Goal: Task Accomplishment & Management: Manage account settings

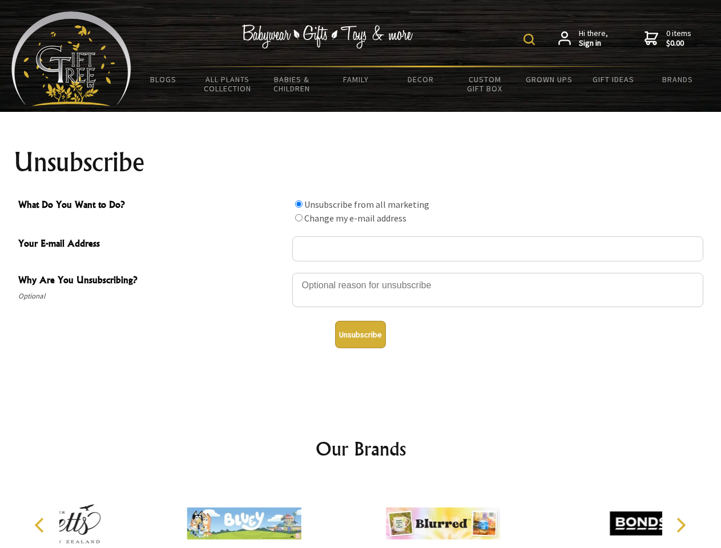
click at [531, 39] on img at bounding box center [529, 39] width 11 height 11
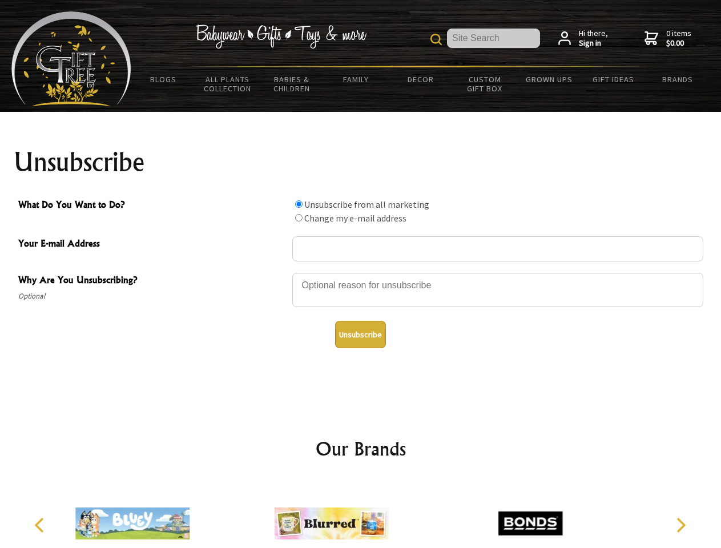
click at [361, 272] on div at bounding box center [497, 292] width 411 height 40
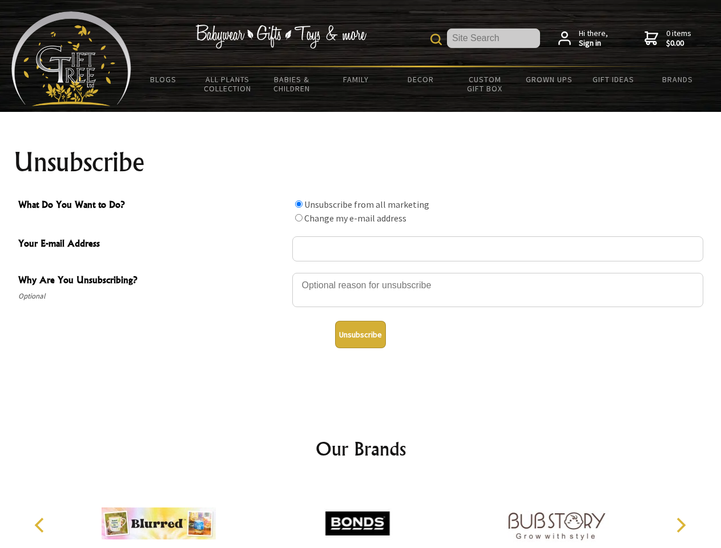
click at [299, 204] on input "What Do You Want to Do?" at bounding box center [298, 203] width 7 height 7
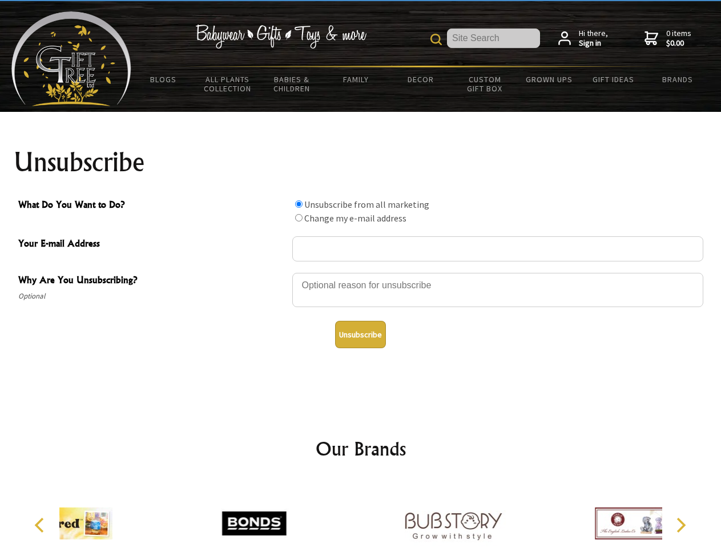
click at [299, 218] on input "What Do You Want to Do?" at bounding box center [298, 217] width 7 height 7
radio input "true"
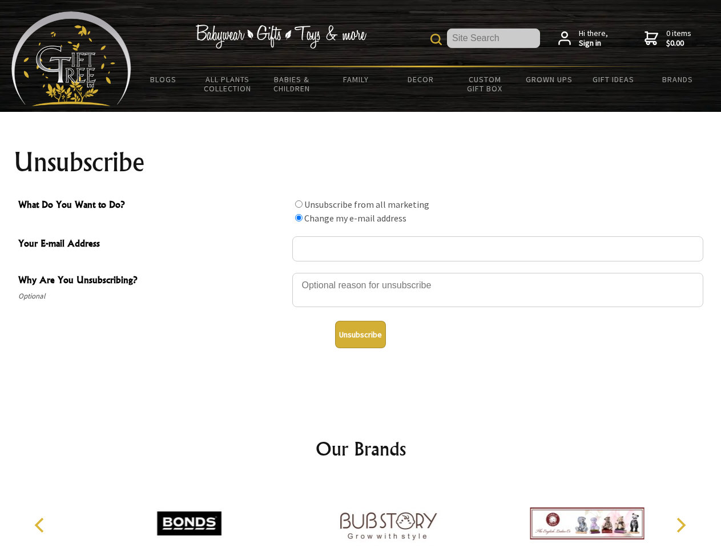
click at [360, 335] on button "Unsubscribe" at bounding box center [360, 334] width 51 height 27
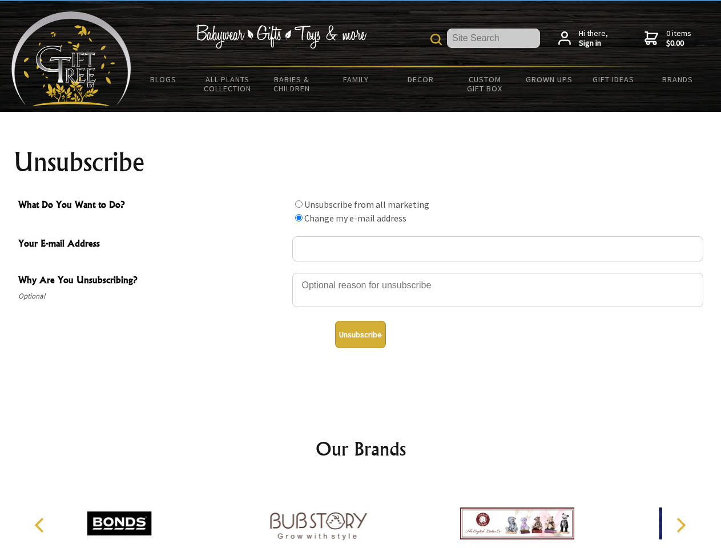
click at [361, 515] on img at bounding box center [318, 524] width 114 height 86
click at [41, 525] on icon "Previous" at bounding box center [40, 525] width 15 height 15
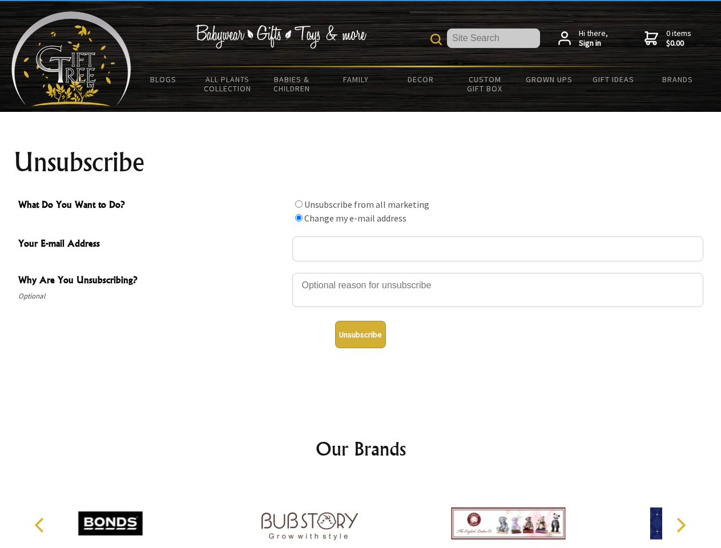
click at [681, 525] on icon "Next" at bounding box center [680, 525] width 15 height 15
